Goal: Participate in discussion

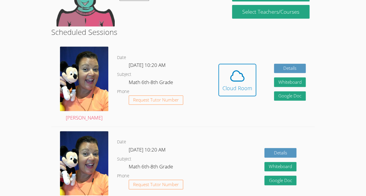
scroll to position [126, 0]
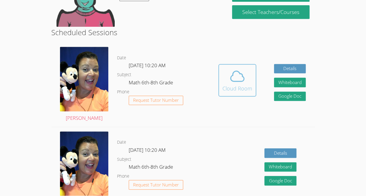
click at [233, 93] on button "Cloud Room" at bounding box center [237, 80] width 38 height 33
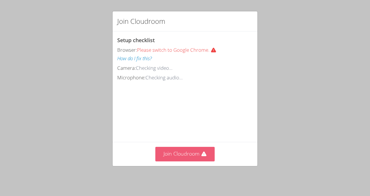
click at [175, 154] on button "Join Cloudroom" at bounding box center [185, 154] width 60 height 14
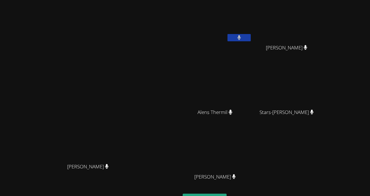
click at [252, 147] on video at bounding box center [217, 150] width 69 height 39
click at [71, 136] on video at bounding box center [90, 110] width 87 height 99
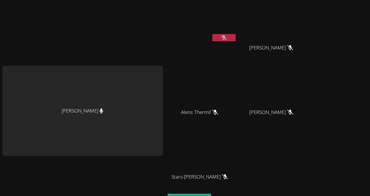
click at [214, 37] on button at bounding box center [223, 37] width 23 height 7
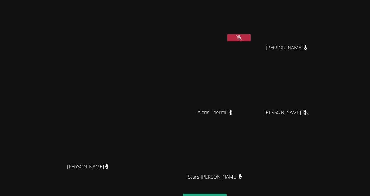
click at [242, 40] on icon at bounding box center [239, 37] width 6 height 5
click at [250, 32] on video at bounding box center [217, 21] width 69 height 39
click at [251, 39] on button at bounding box center [238, 37] width 23 height 7
click at [252, 30] on video at bounding box center [217, 21] width 69 height 39
click at [242, 37] on icon at bounding box center [239, 37] width 6 height 5
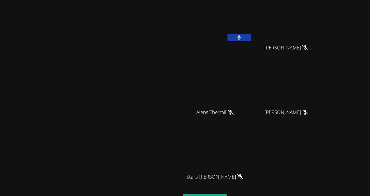
click at [252, 25] on video at bounding box center [217, 21] width 69 height 39
click at [251, 40] on button at bounding box center [238, 37] width 23 height 7
click at [252, 26] on video at bounding box center [217, 21] width 69 height 39
click at [252, 33] on video at bounding box center [217, 21] width 69 height 39
click at [251, 38] on button at bounding box center [238, 37] width 23 height 7
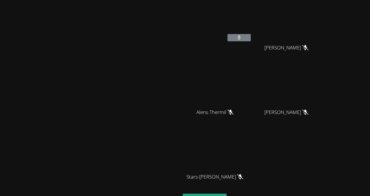
click at [251, 40] on button at bounding box center [238, 37] width 23 height 7
click at [252, 29] on video at bounding box center [217, 21] width 69 height 39
click at [251, 37] on button at bounding box center [238, 37] width 23 height 7
click at [326, 132] on aside "[PERSON_NAME] [PERSON_NAME] [PERSON_NAME] Alens Thermil Alens [PERSON_NAME] [PE…" at bounding box center [252, 122] width 145 height 245
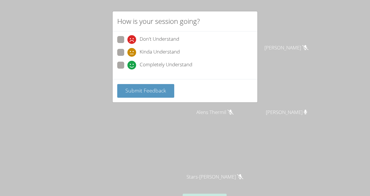
click at [123, 56] on label "Kinda Understand" at bounding box center [148, 53] width 63 height 8
click at [127, 54] on input "Kinda Understand" at bounding box center [129, 51] width 5 height 5
radio input "true"
click at [127, 55] on label "Kinda Understand" at bounding box center [148, 53] width 63 height 8
click at [127, 54] on input "Kinda Understand" at bounding box center [129, 51] width 5 height 5
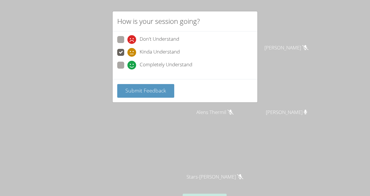
click at [127, 57] on span at bounding box center [127, 57] width 0 height 0
click at [127, 53] on input "Kinda Understand" at bounding box center [129, 51] width 5 height 5
click at [127, 70] on span at bounding box center [127, 70] width 0 height 0
click at [127, 62] on input "Completely Understand" at bounding box center [129, 64] width 5 height 5
radio input "true"
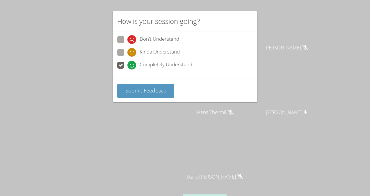
click at [126, 67] on label "Completely Understand" at bounding box center [154, 66] width 75 height 8
click at [127, 67] on input "Completely Understand" at bounding box center [129, 64] width 5 height 5
click at [127, 70] on span at bounding box center [127, 70] width 0 height 0
click at [127, 66] on input "Completely Understand" at bounding box center [129, 64] width 5 height 5
click at [187, 61] on span "Completely Understand" at bounding box center [166, 65] width 53 height 9
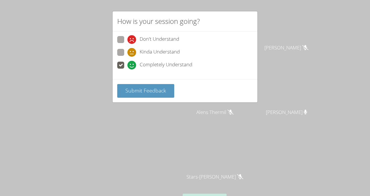
click at [132, 62] on input "Completely Understand" at bounding box center [129, 64] width 5 height 5
click at [158, 87] on span "Submit Feedback" at bounding box center [145, 90] width 41 height 7
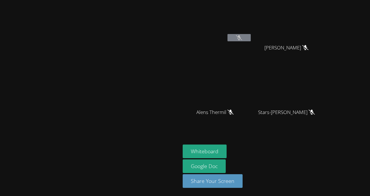
drag, startPoint x: 332, startPoint y: 2, endPoint x: 184, endPoint y: 76, distance: 164.9
click at [134, 76] on video at bounding box center [90, 86] width 87 height 99
click at [134, 84] on video at bounding box center [90, 86] width 87 height 99
click at [252, 23] on video at bounding box center [217, 21] width 69 height 39
click at [252, 12] on video at bounding box center [217, 21] width 69 height 39
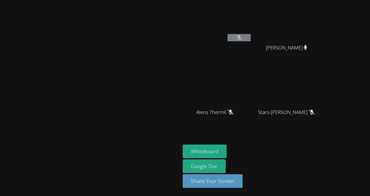
click at [323, 154] on div "Whiteboard Google Doc Share Your Screen" at bounding box center [253, 169] width 141 height 48
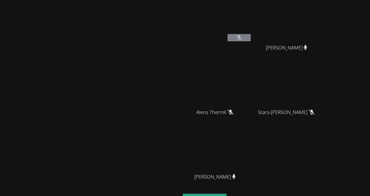
click at [242, 38] on icon at bounding box center [239, 37] width 6 height 5
click at [234, 111] on icon at bounding box center [230, 112] width 6 height 5
click at [236, 177] on icon at bounding box center [234, 176] width 4 height 5
